Goal: Information Seeking & Learning: Compare options

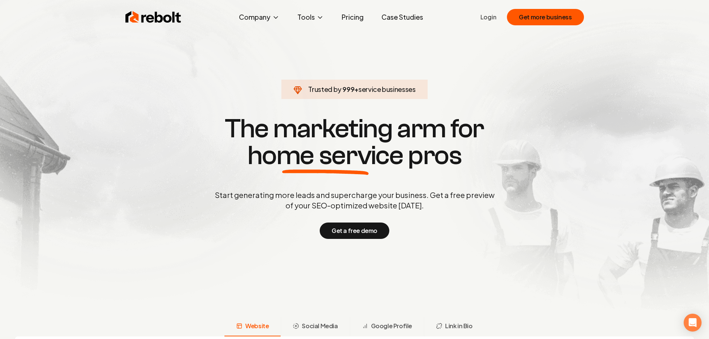
click at [360, 18] on link "Pricing" at bounding box center [353, 17] width 34 height 15
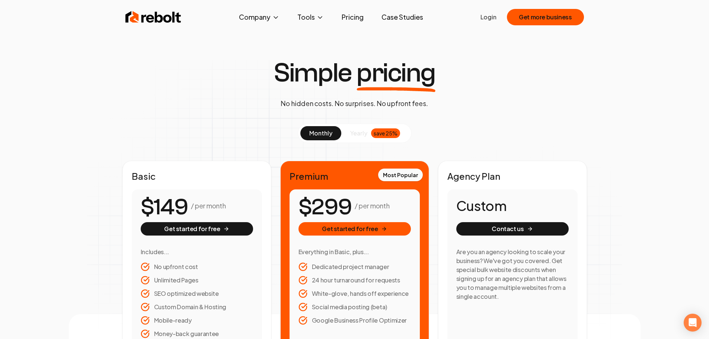
click at [167, 19] on img at bounding box center [153, 17] width 56 height 15
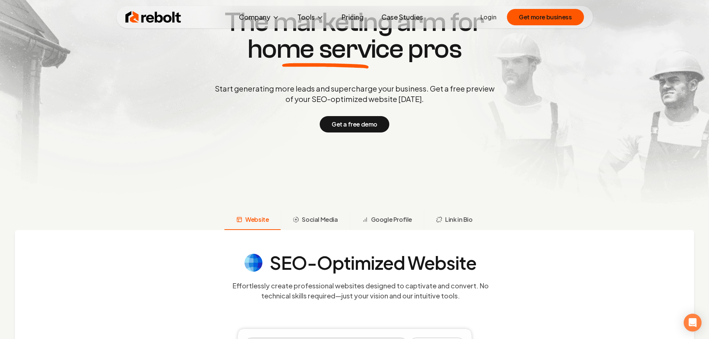
scroll to position [149, 0]
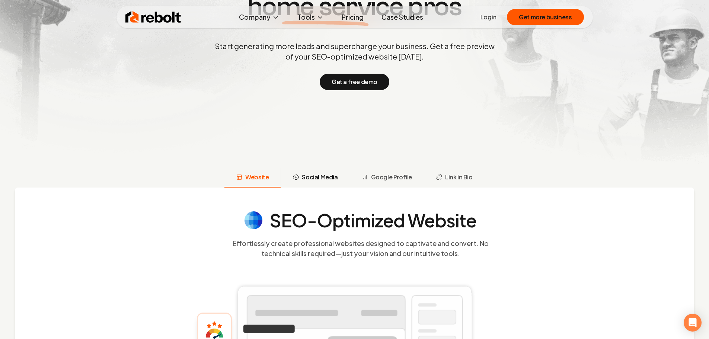
click at [322, 175] on span "Social Media" at bounding box center [320, 177] width 36 height 9
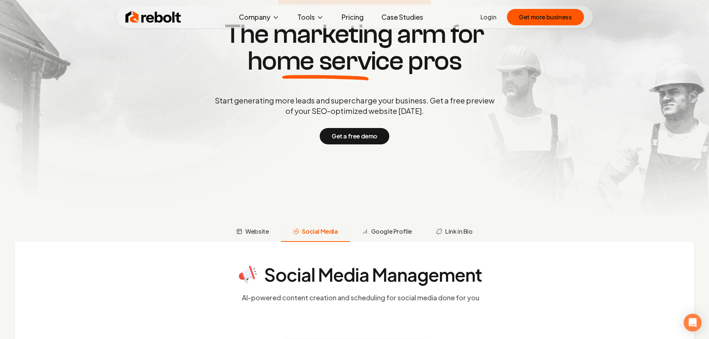
scroll to position [0, 0]
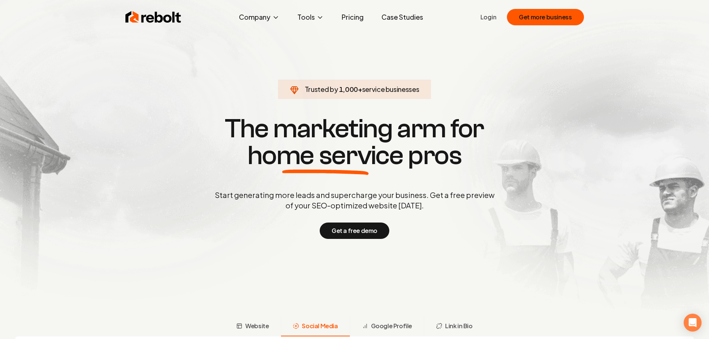
click at [167, 16] on img at bounding box center [153, 17] width 56 height 15
click at [342, 15] on link "Pricing" at bounding box center [353, 17] width 34 height 15
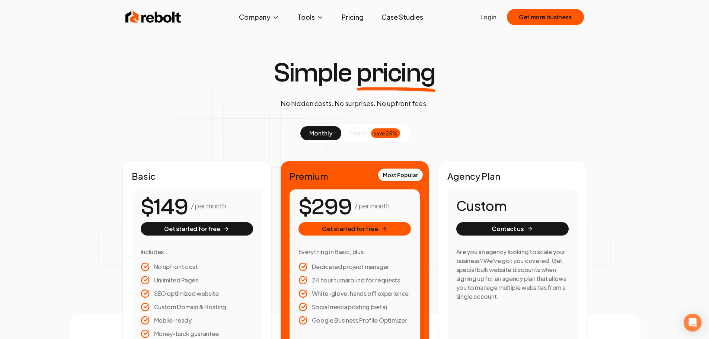
click at [332, 134] on span at bounding box center [320, 133] width 41 height 14
click at [360, 135] on span "yearly" at bounding box center [358, 133] width 17 height 9
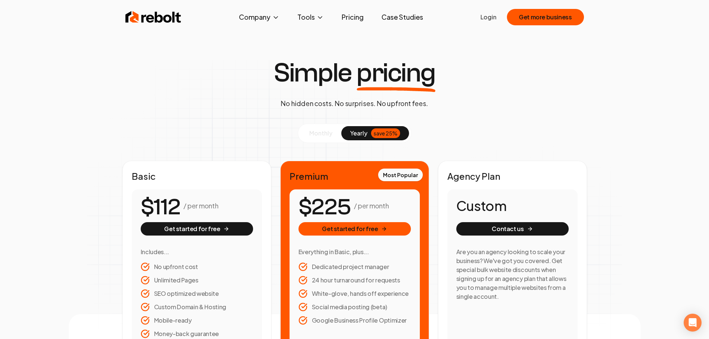
click at [172, 20] on img at bounding box center [153, 17] width 56 height 15
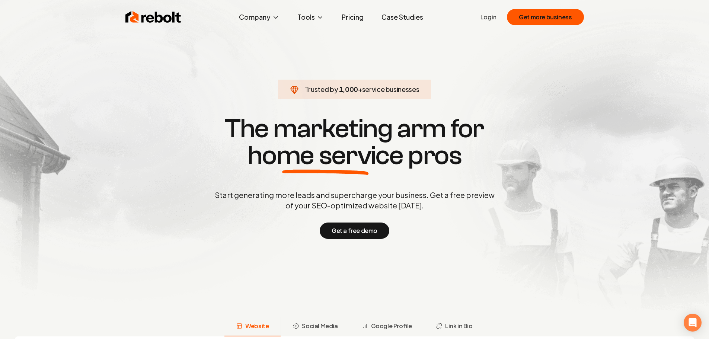
click at [214, 158] on h1 "The marketing arm for home service pros" at bounding box center [354, 142] width 357 height 54
